Goal: Information Seeking & Learning: Learn about a topic

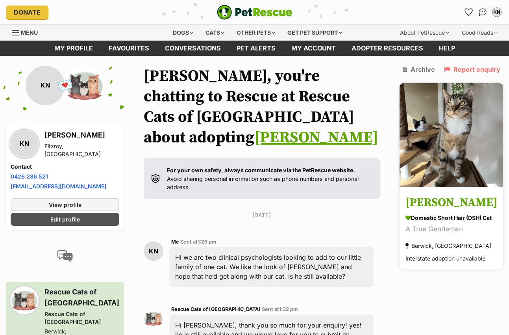
click at [446, 123] on img at bounding box center [452, 135] width 104 height 104
click at [446, 122] on img at bounding box center [452, 135] width 104 height 104
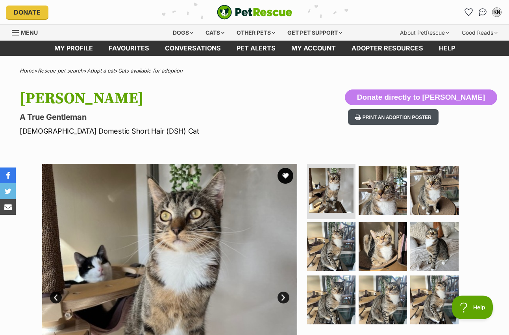
click at [419, 115] on button "Print an adoption poster" at bounding box center [393, 117] width 91 height 16
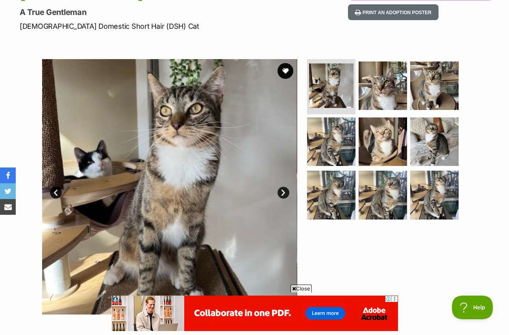
scroll to position [158, 0]
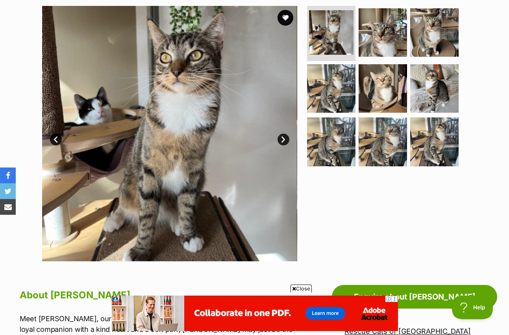
click at [285, 140] on link "Next" at bounding box center [284, 140] width 12 height 12
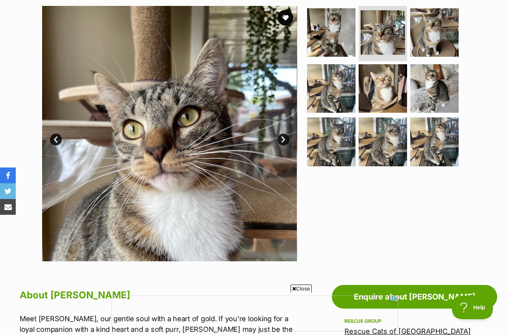
scroll to position [0, 0]
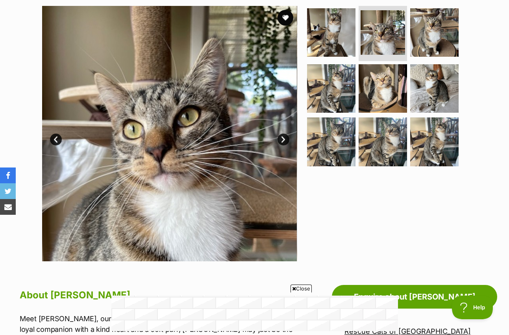
click at [285, 140] on link "Next" at bounding box center [284, 140] width 12 height 12
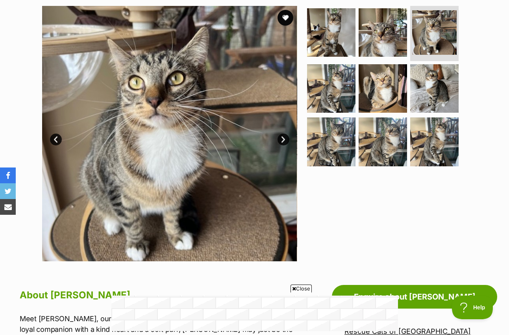
click at [285, 140] on link "Next" at bounding box center [284, 140] width 12 height 12
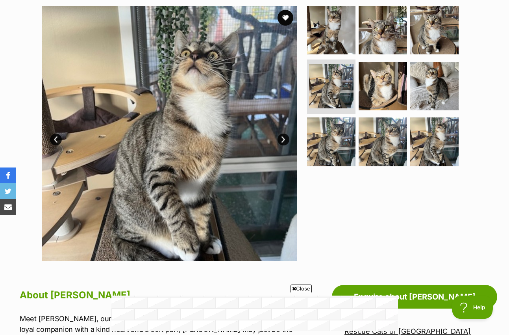
click at [285, 140] on link "Next" at bounding box center [284, 140] width 12 height 12
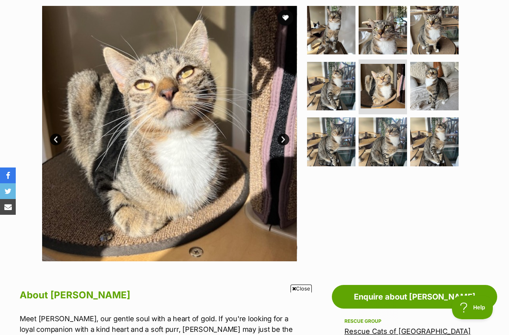
click at [285, 139] on link "Next" at bounding box center [284, 140] width 12 height 12
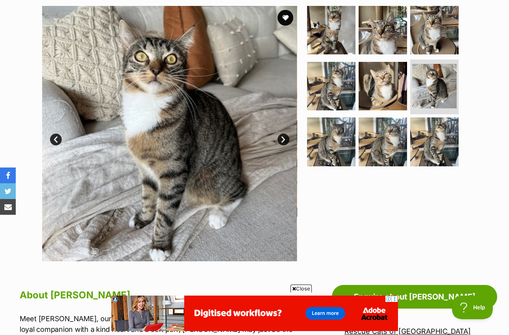
click at [285, 141] on link "Next" at bounding box center [284, 140] width 12 height 12
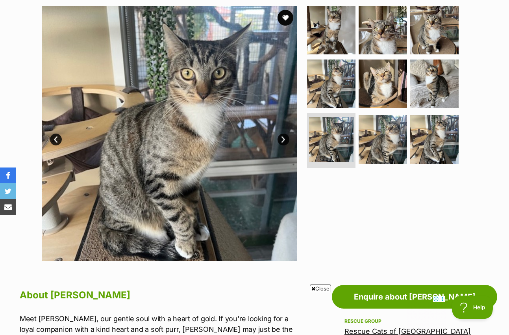
click at [285, 143] on link "Next" at bounding box center [284, 140] width 12 height 12
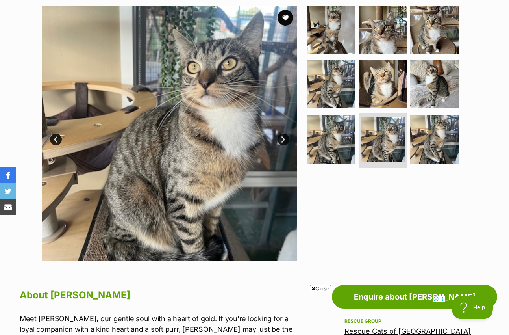
click at [286, 143] on link "Next" at bounding box center [284, 140] width 12 height 12
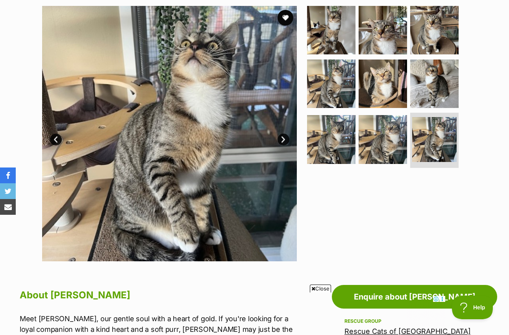
click at [286, 143] on link "Next" at bounding box center [284, 140] width 12 height 12
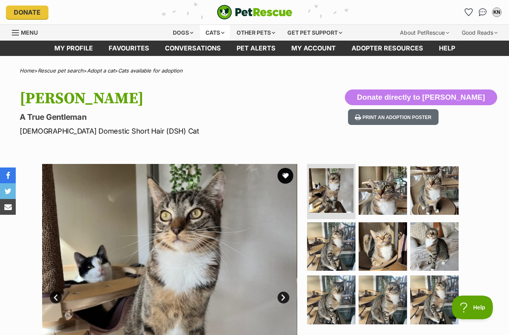
click at [212, 35] on div "Cats" at bounding box center [215, 33] width 30 height 16
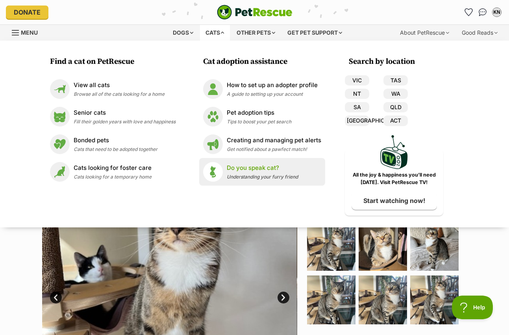
click at [275, 176] on span "Understanding your furry friend" at bounding box center [262, 177] width 71 height 6
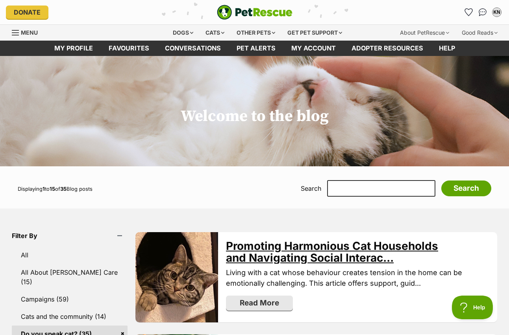
click at [318, 255] on link "Promoting Harmonious Cat Households and Navigating Social Interac..." at bounding box center [332, 251] width 212 height 25
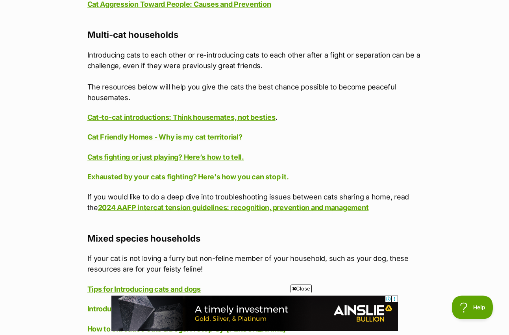
scroll to position [1080, 0]
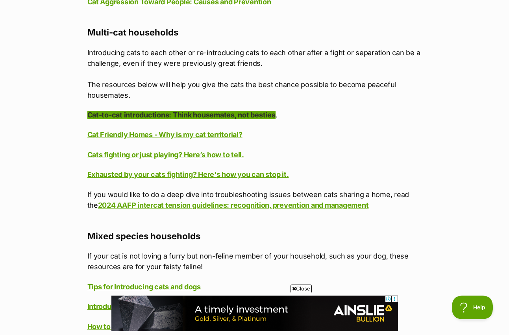
click at [240, 115] on link "Cat-to-cat introductions: Think housemates, not besties" at bounding box center [181, 115] width 188 height 8
